Goal: Find specific page/section: Find specific page/section

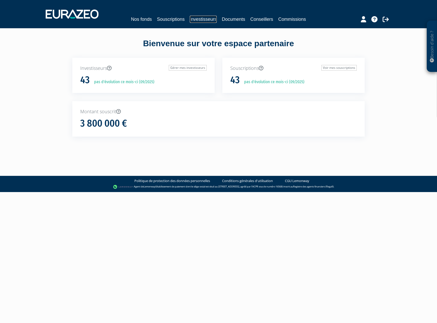
click at [204, 20] on link "Investisseurs" at bounding box center [203, 19] width 27 height 7
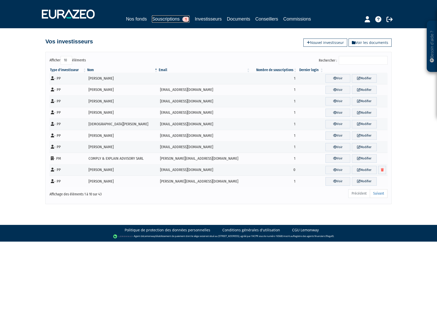
click at [165, 20] on link "Souscriptions 1" at bounding box center [171, 18] width 38 height 7
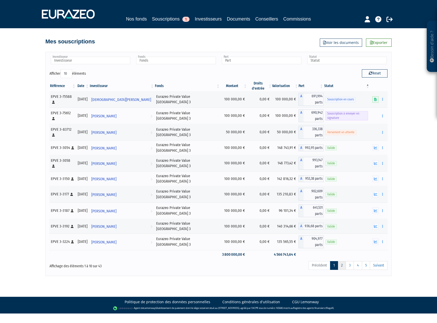
click at [343, 261] on link "2" at bounding box center [342, 265] width 8 height 9
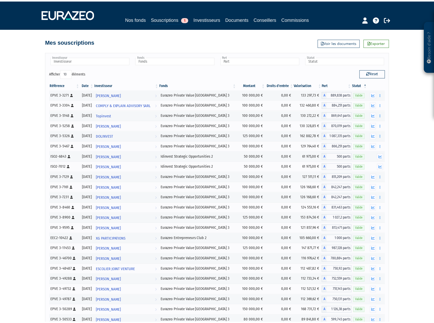
scroll to position [160, 0]
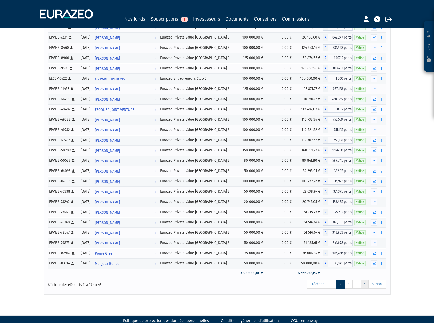
click at [364, 286] on link "5" at bounding box center [364, 284] width 8 height 9
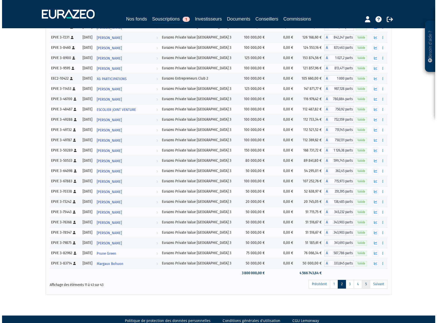
scroll to position [0, 0]
